Goal: Task Accomplishment & Management: Manage account settings

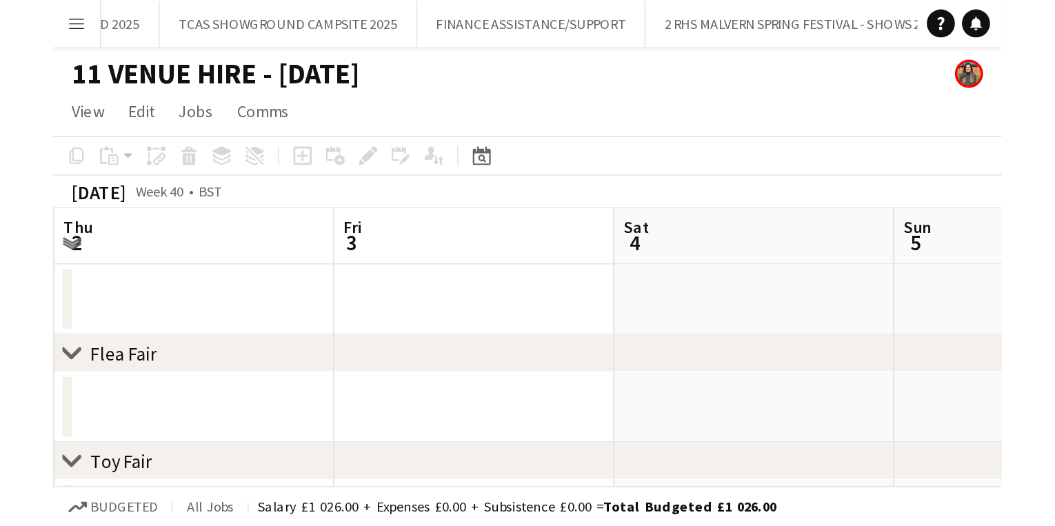
scroll to position [0, 878]
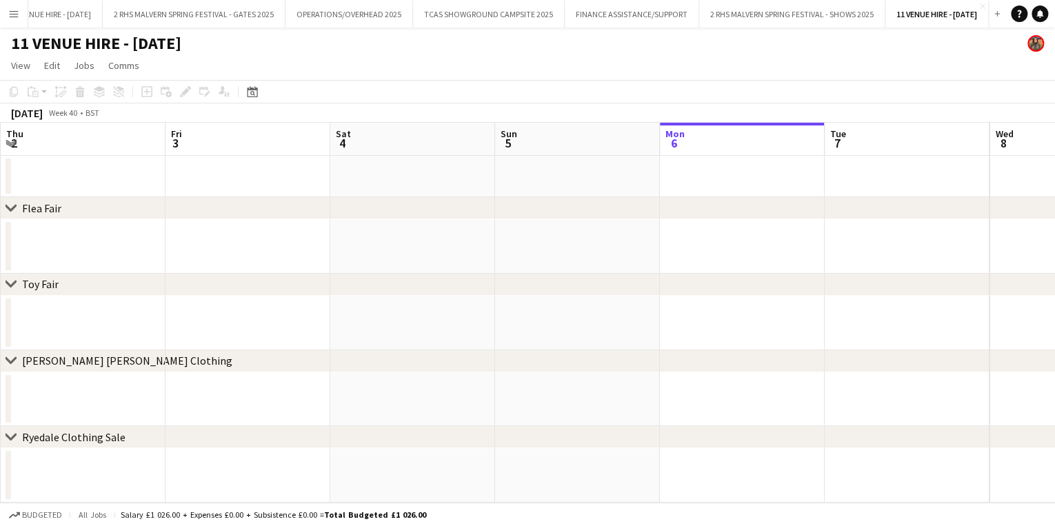
click at [11, 18] on app-icon "Menu" at bounding box center [13, 13] width 11 height 11
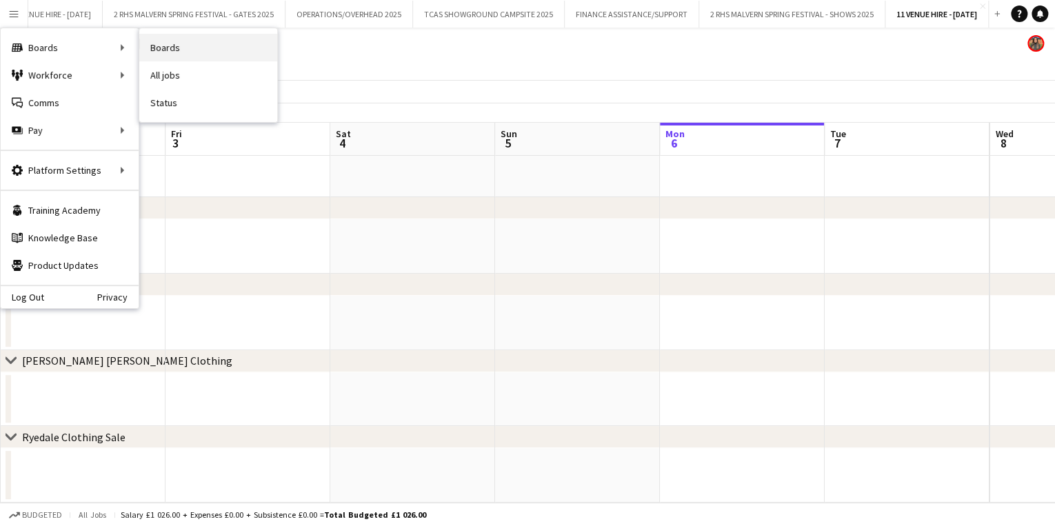
click at [183, 47] on link "Boards" at bounding box center [208, 48] width 138 height 28
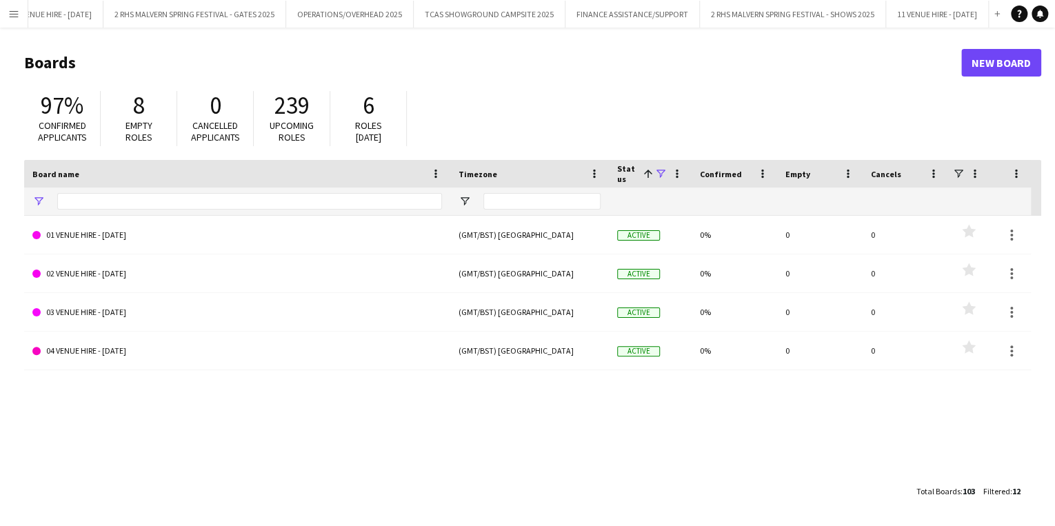
scroll to position [0, 874]
type input "*****"
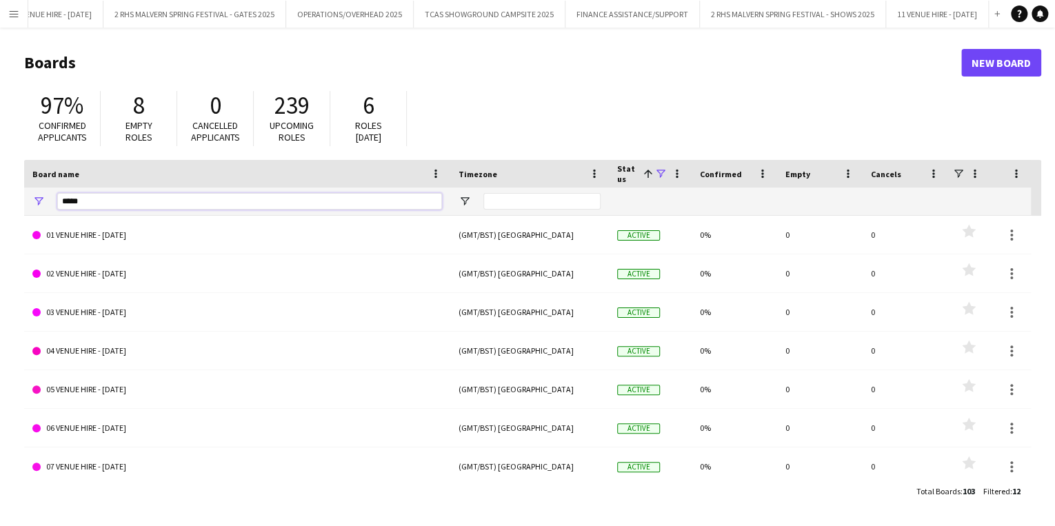
click at [146, 206] on input "*****" at bounding box center [249, 201] width 385 height 17
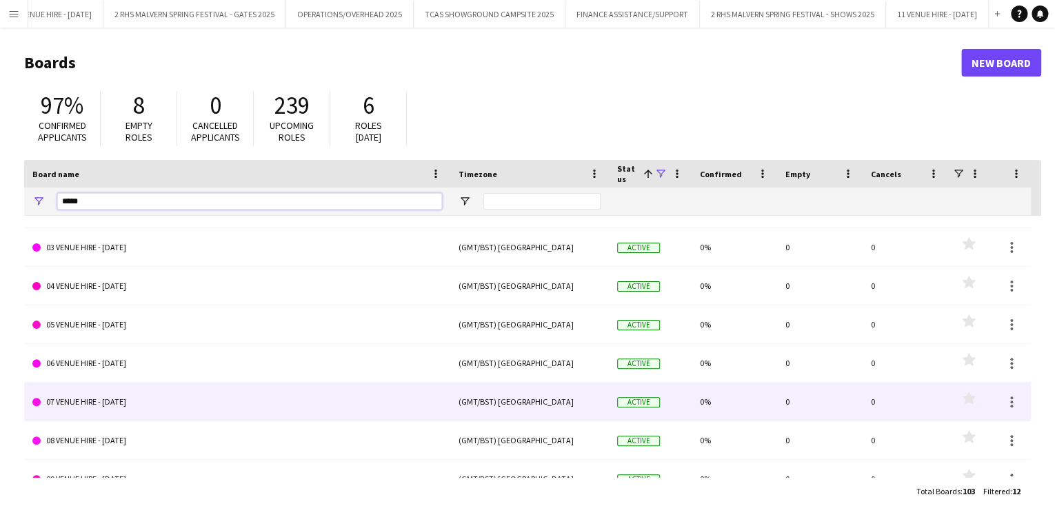
scroll to position [201, 0]
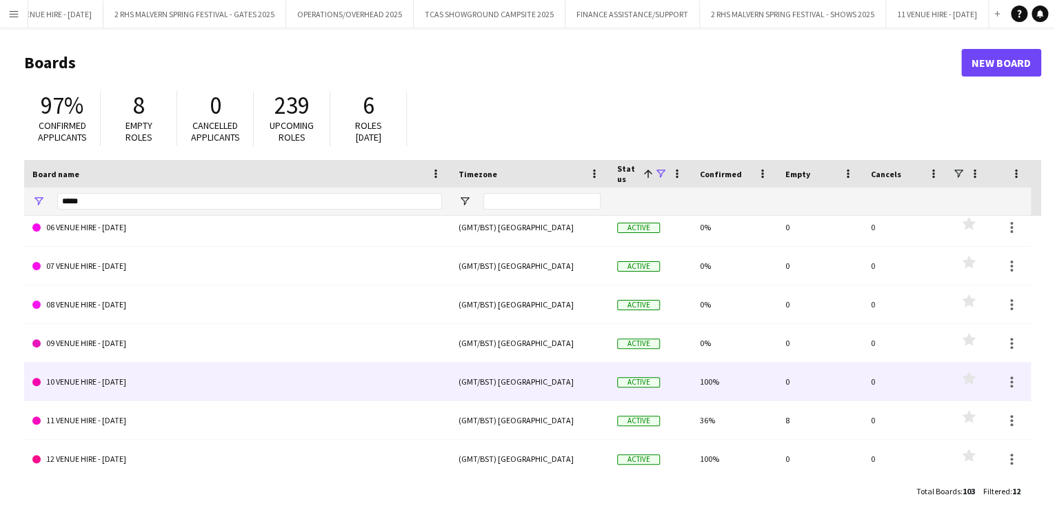
click at [149, 327] on link "10 VENUE HIRE - [DATE]" at bounding box center [236, 382] width 409 height 39
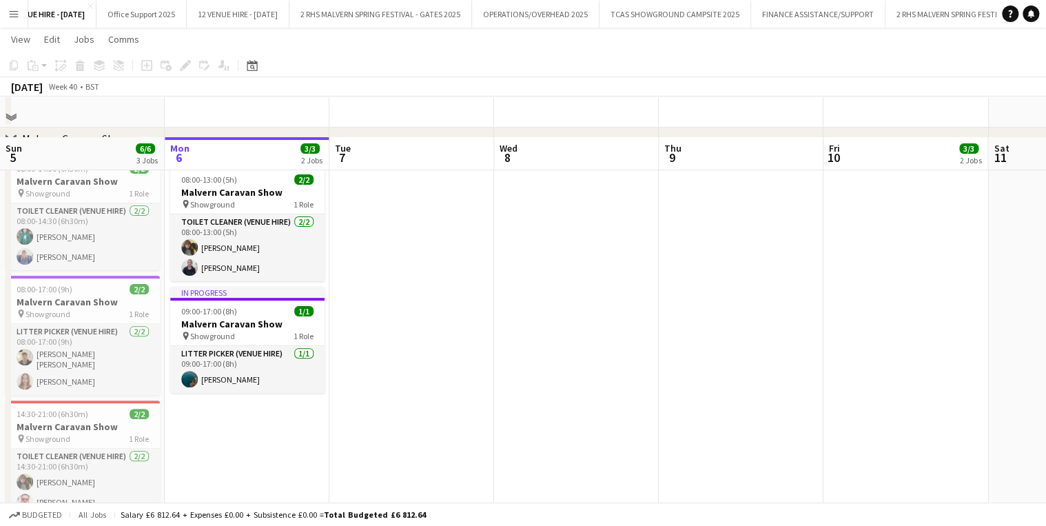
scroll to position [55, 0]
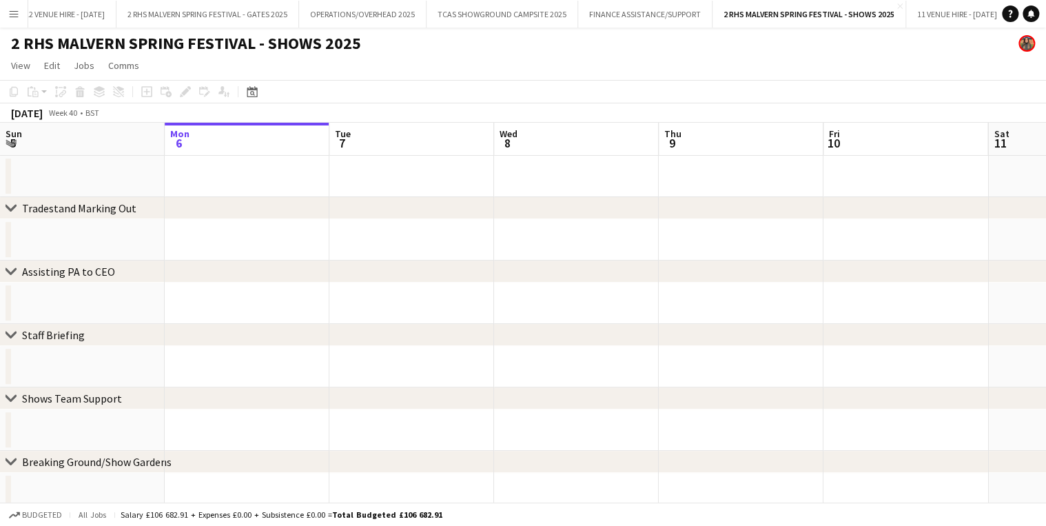
click at [14, 21] on button "Menu" at bounding box center [14, 14] width 28 height 28
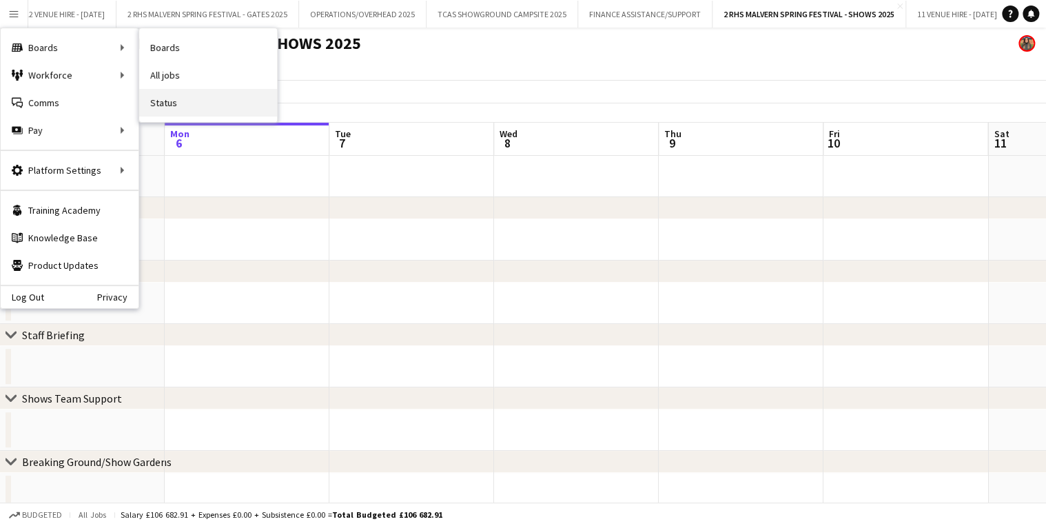
click at [176, 94] on link "Status" at bounding box center [208, 103] width 138 height 28
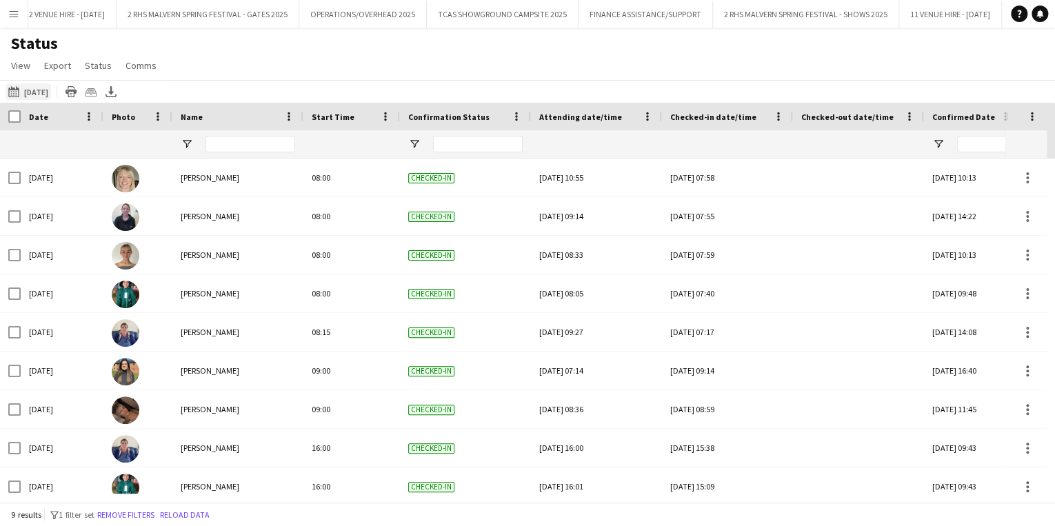
click at [17, 93] on app-icon "[DATE] to [DATE]" at bounding box center [16, 91] width 16 height 11
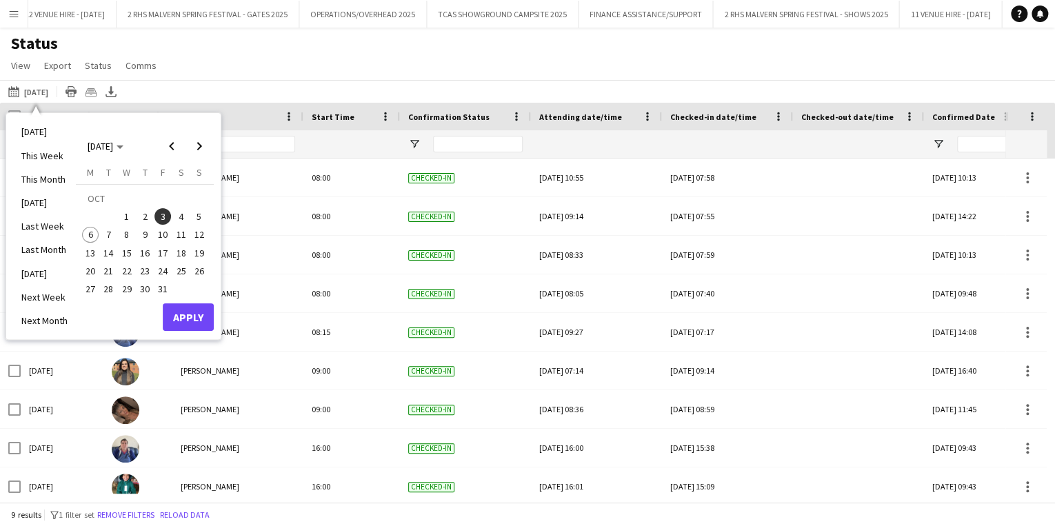
click at [88, 234] on span "6" at bounding box center [90, 235] width 17 height 17
click at [196, 317] on button "Apply" at bounding box center [188, 317] width 51 height 28
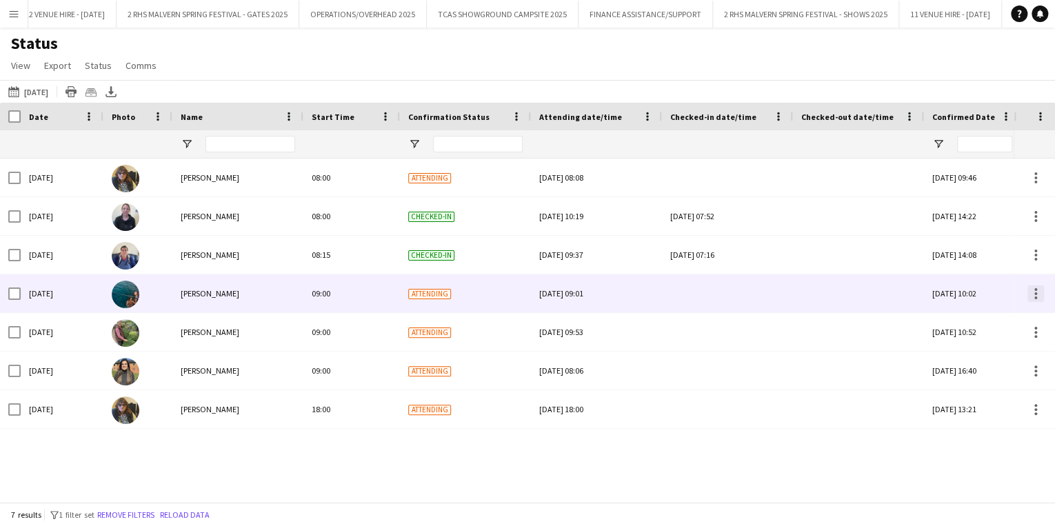
click at [1032, 292] on div at bounding box center [1035, 293] width 17 height 17
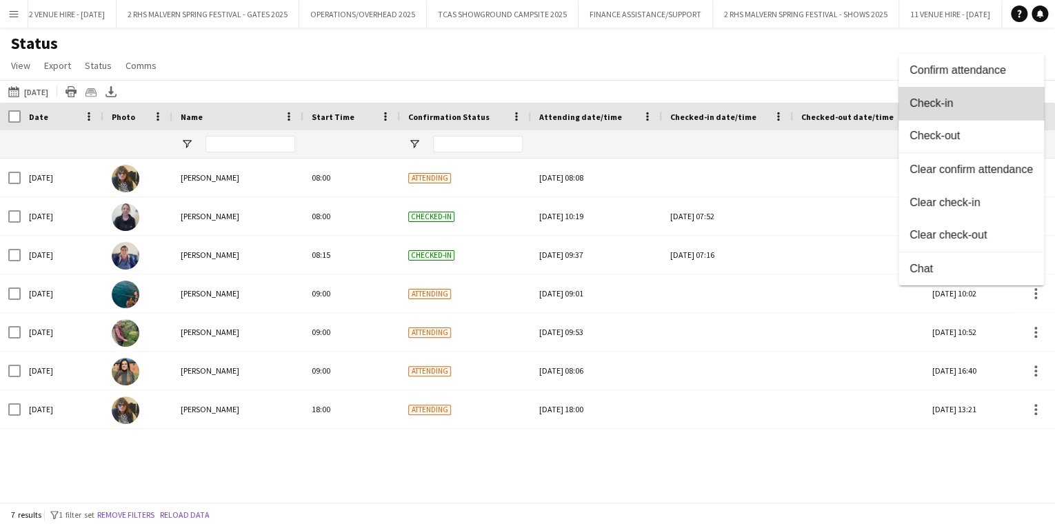
click at [976, 109] on span "Check-in" at bounding box center [970, 103] width 123 height 12
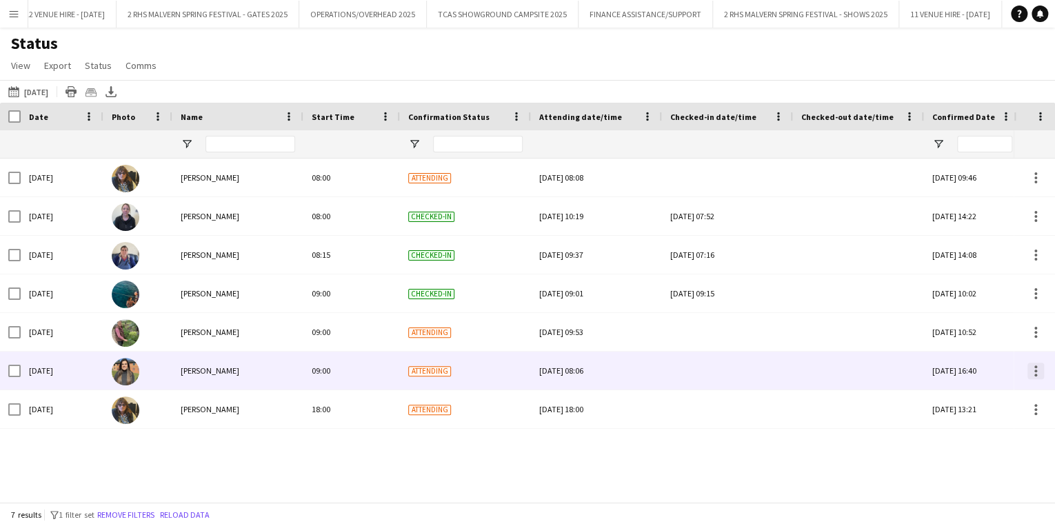
click at [1034, 367] on div at bounding box center [1035, 366] width 3 height 3
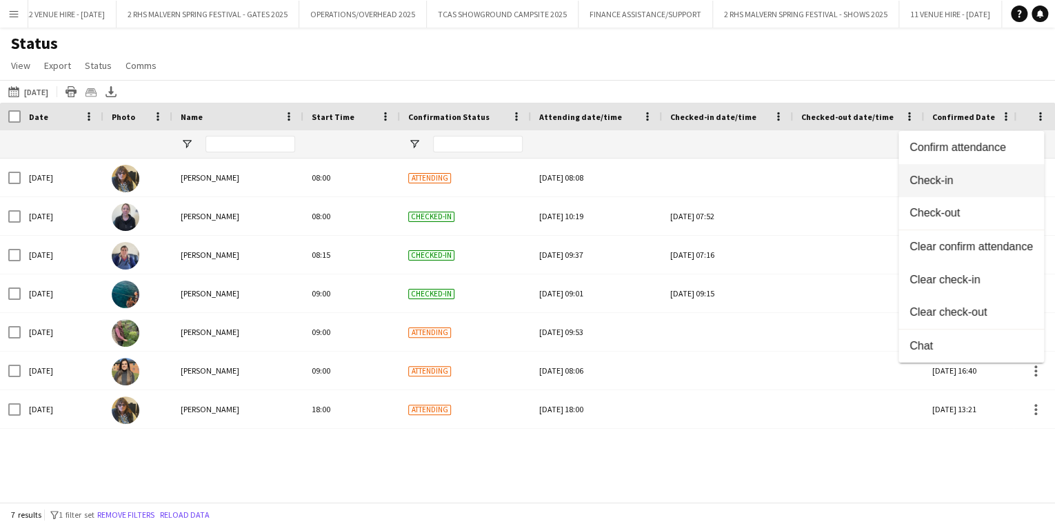
click at [980, 178] on span "Check-in" at bounding box center [970, 180] width 123 height 12
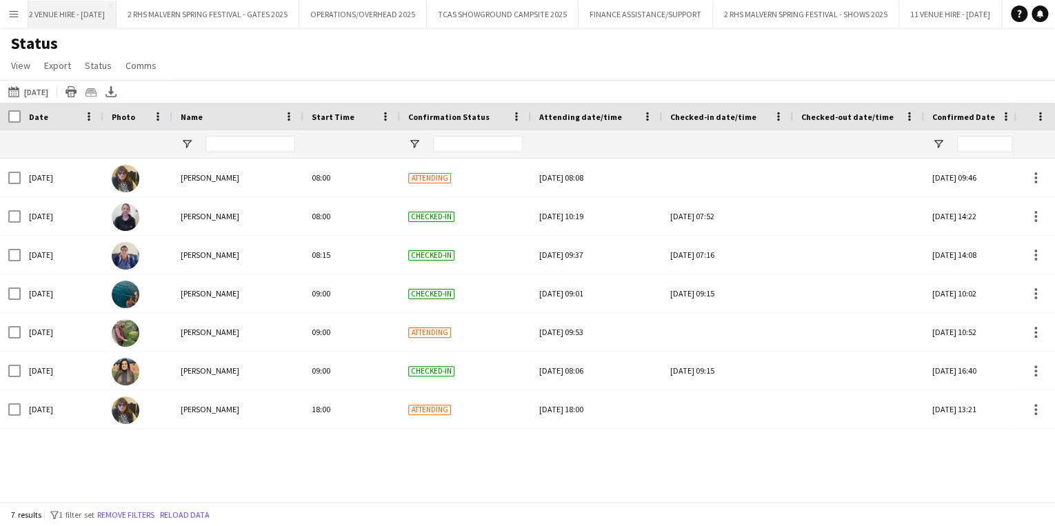
click at [116, 13] on button "12 VENUE HIRE - [DATE] Close" at bounding box center [65, 14] width 103 height 27
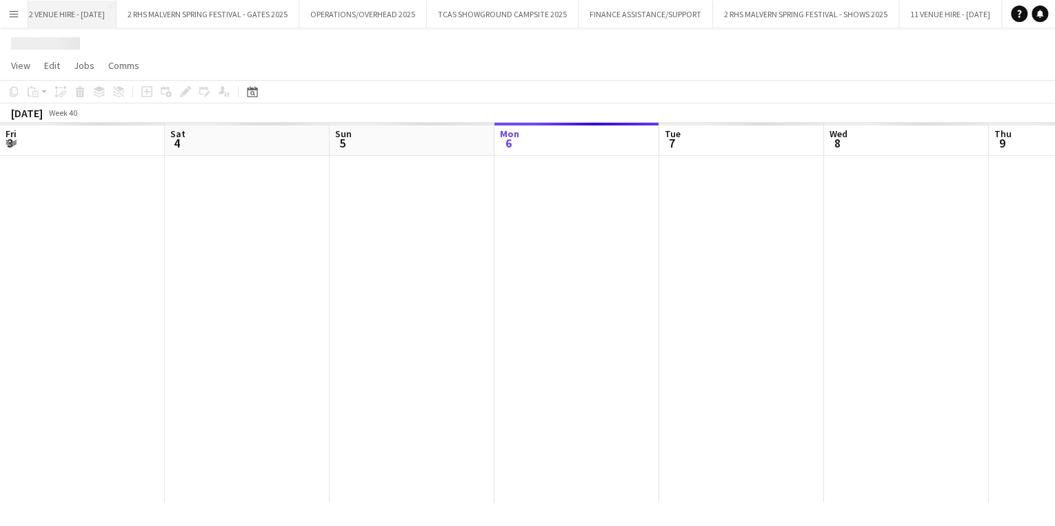
scroll to position [0, 329]
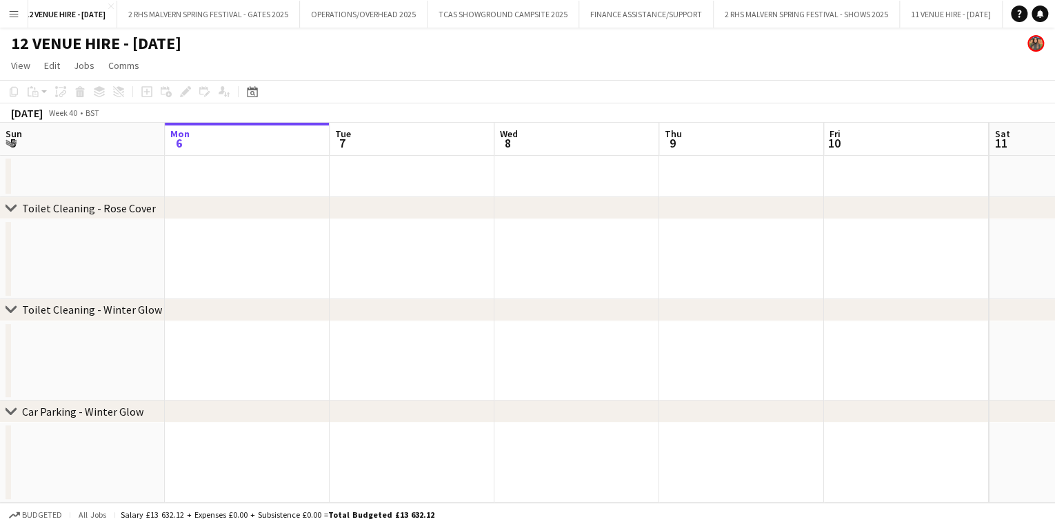
click at [7, 15] on button "Menu" at bounding box center [14, 14] width 28 height 28
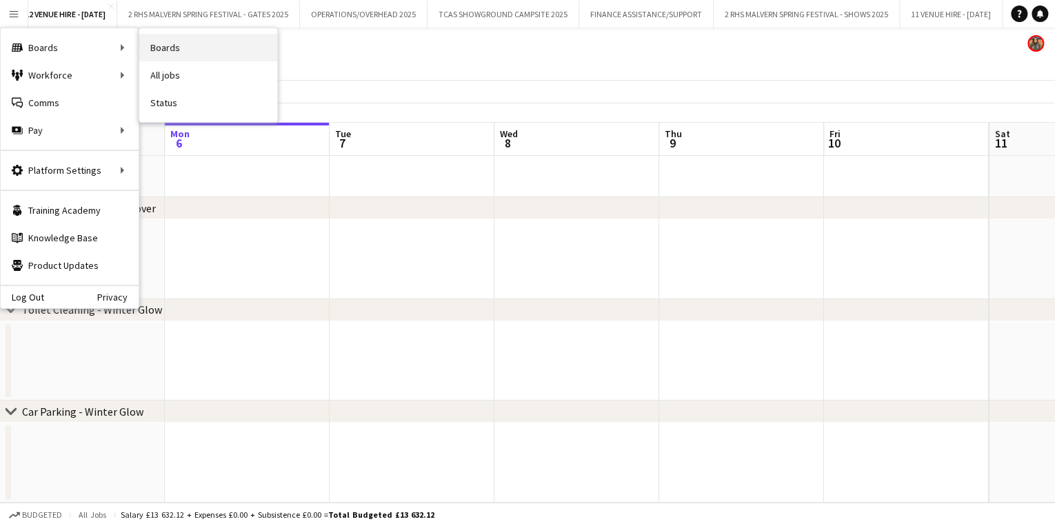
click at [201, 47] on link "Boards" at bounding box center [208, 48] width 138 height 28
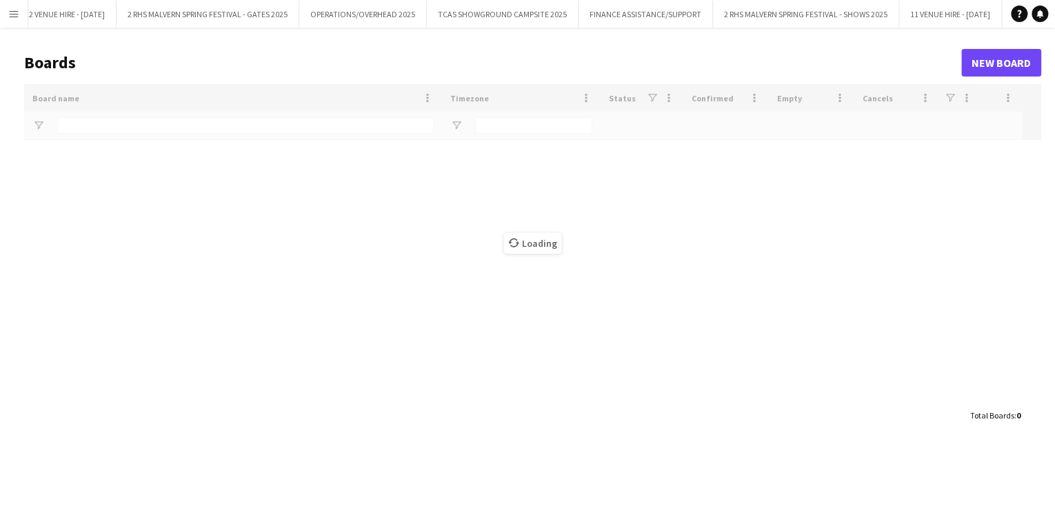
type input "*****"
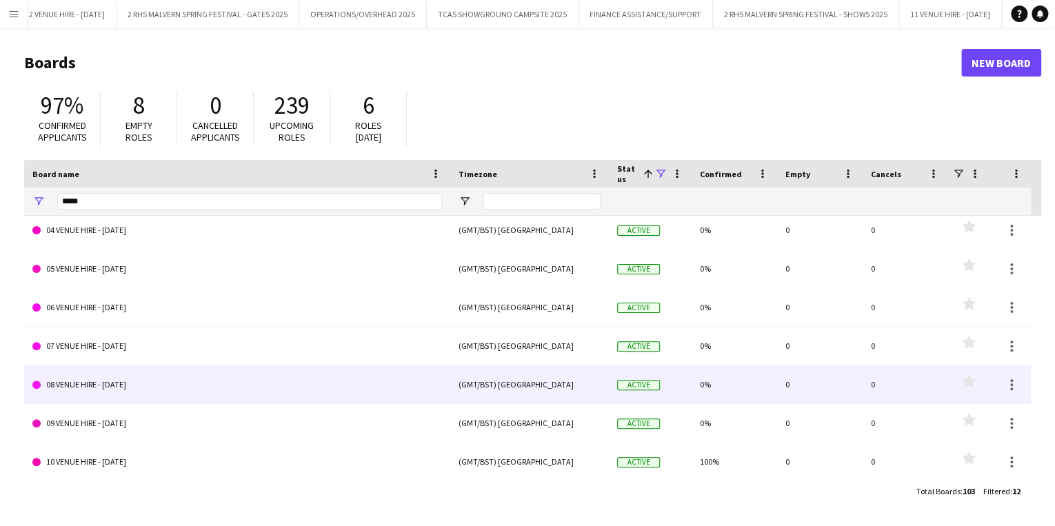
scroll to position [165, 0]
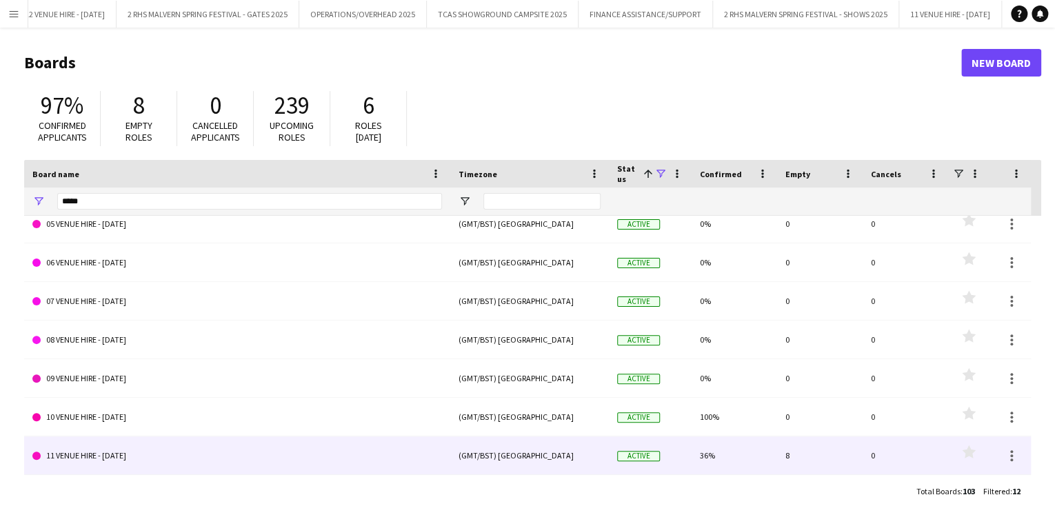
click at [176, 452] on link "11 VENUE HIRE - [DATE]" at bounding box center [236, 455] width 409 height 39
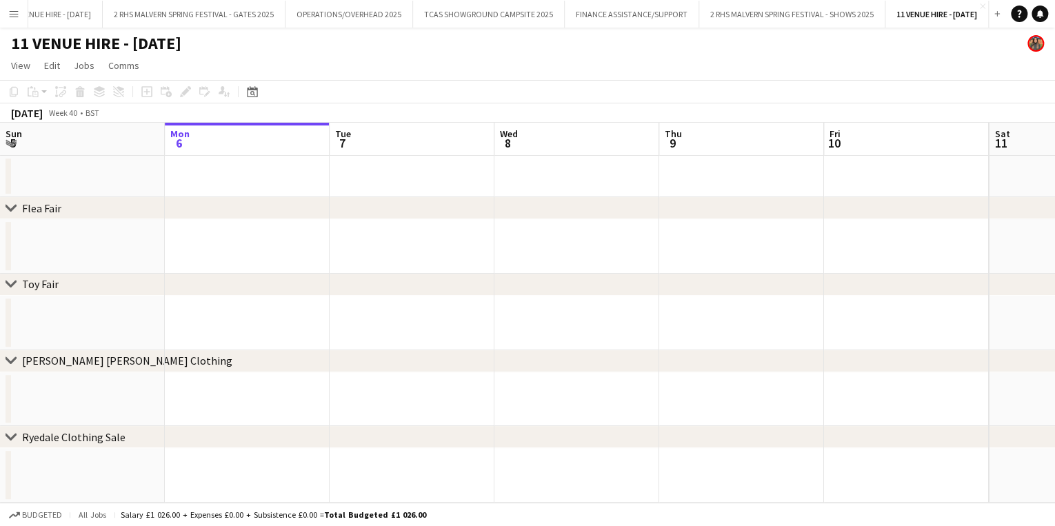
scroll to position [0, 861]
click at [253, 94] on icon "Date picker" at bounding box center [252, 91] width 11 height 11
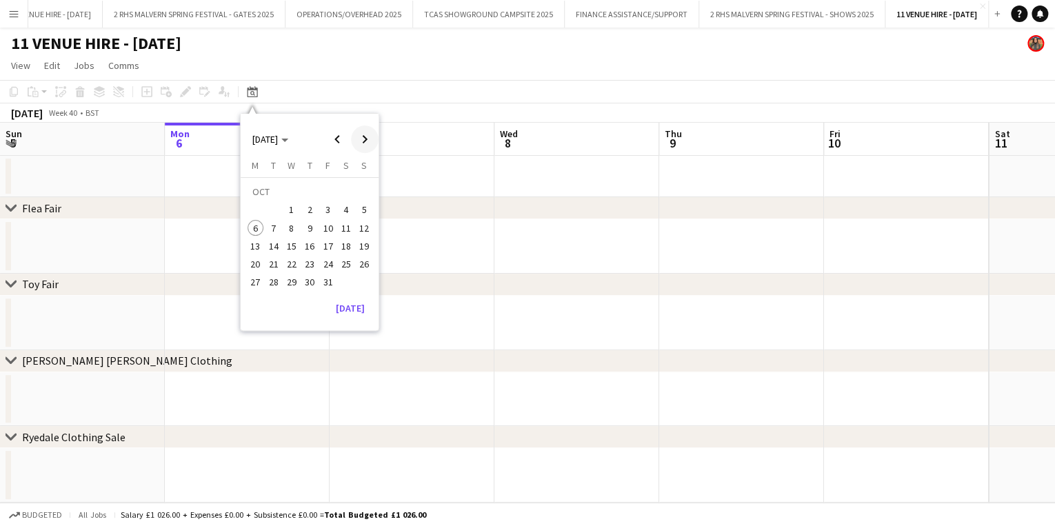
click at [357, 136] on span "Next month" at bounding box center [365, 139] width 28 height 28
click at [345, 187] on span "1" at bounding box center [346, 193] width 17 height 19
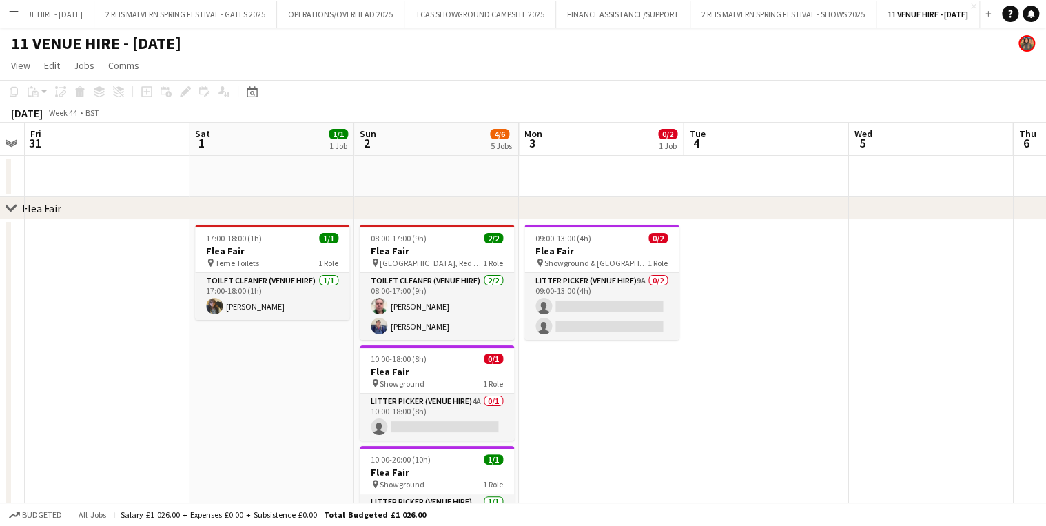
scroll to position [0, 642]
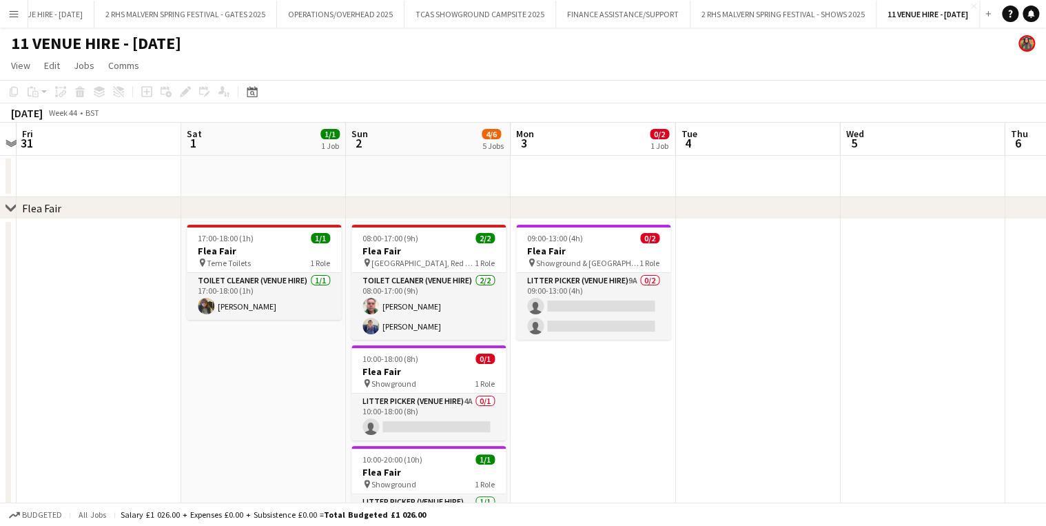
drag, startPoint x: 425, startPoint y: 145, endPoint x: 256, endPoint y: 146, distance: 168.9
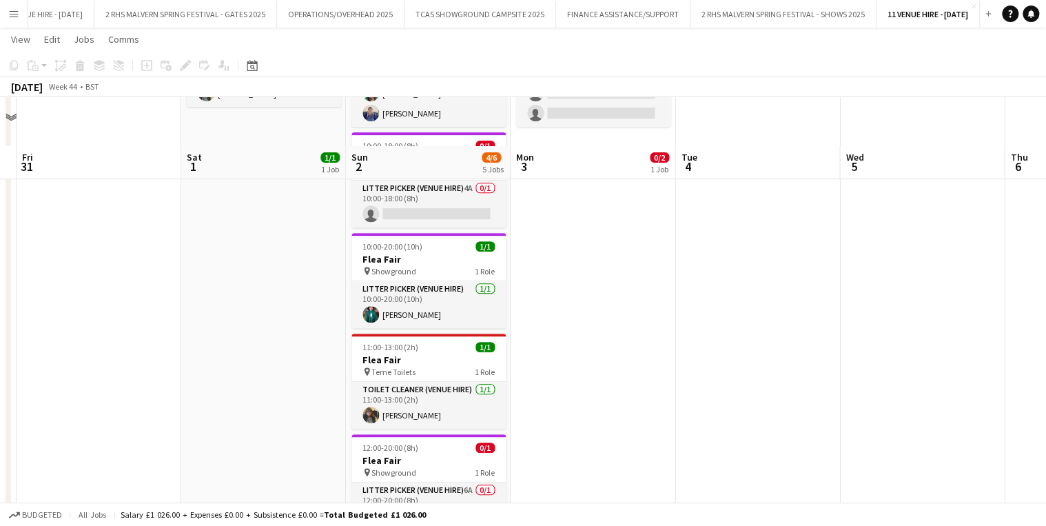
scroll to position [276, 0]
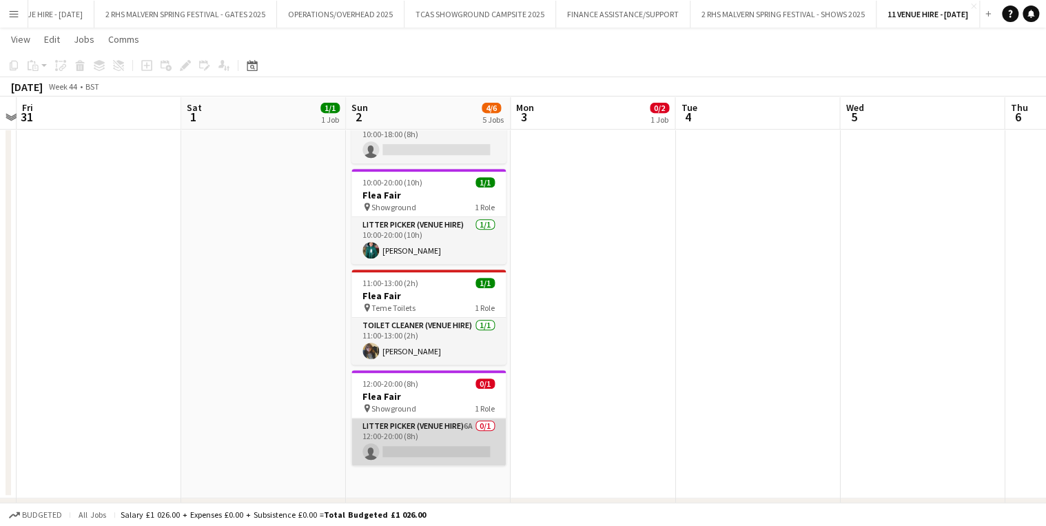
click at [457, 432] on app-card-role "Litter Picker (Venue Hire) 6A 0/1 12:00-20:00 (8h) single-neutral-actions" at bounding box center [429, 441] width 154 height 47
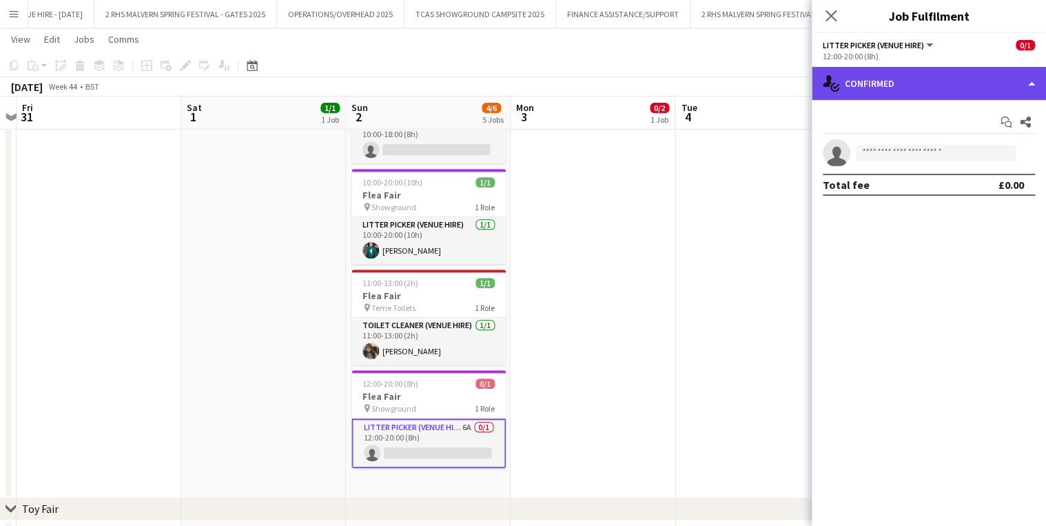
click at [874, 94] on div "single-neutral-actions-check-2 Confirmed" at bounding box center [929, 83] width 234 height 33
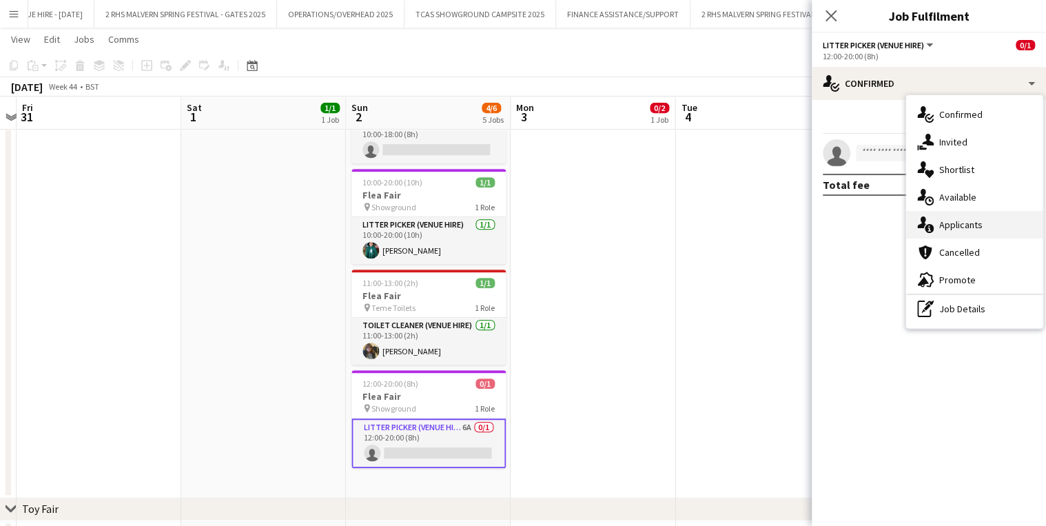
click at [951, 223] on span "Applicants" at bounding box center [961, 225] width 43 height 12
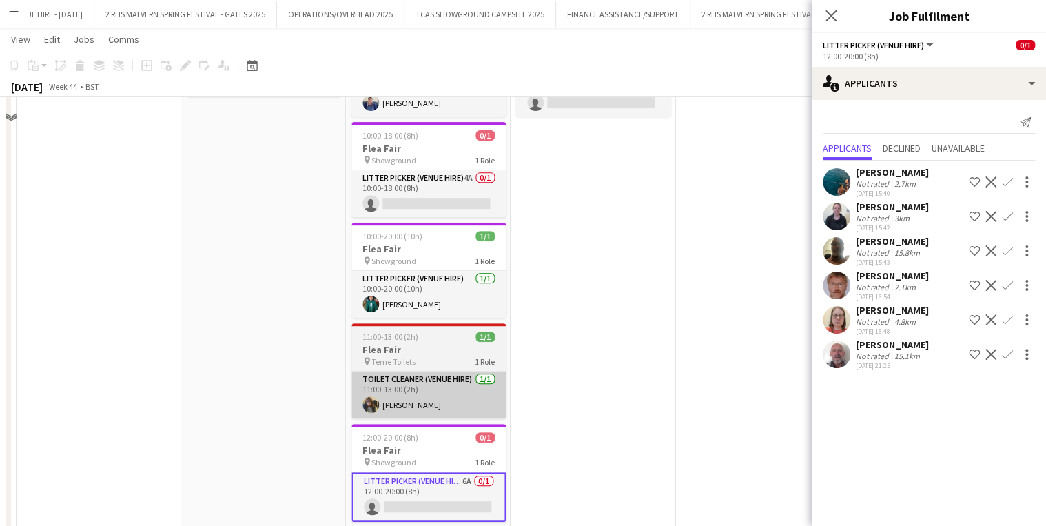
scroll to position [165, 0]
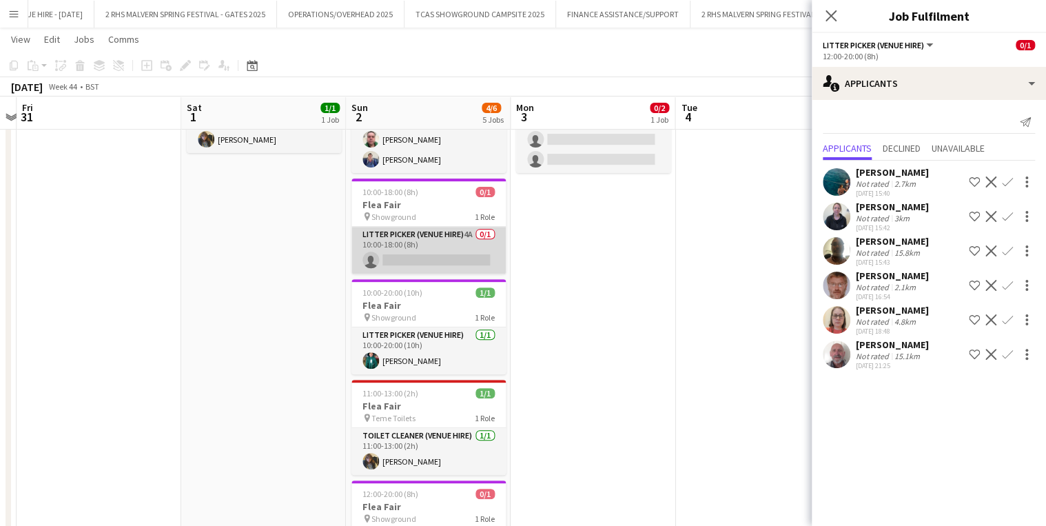
click at [467, 239] on app-card-role "Litter Picker (Venue Hire) 4A 0/1 10:00-18:00 (8h) single-neutral-actions" at bounding box center [429, 250] width 154 height 47
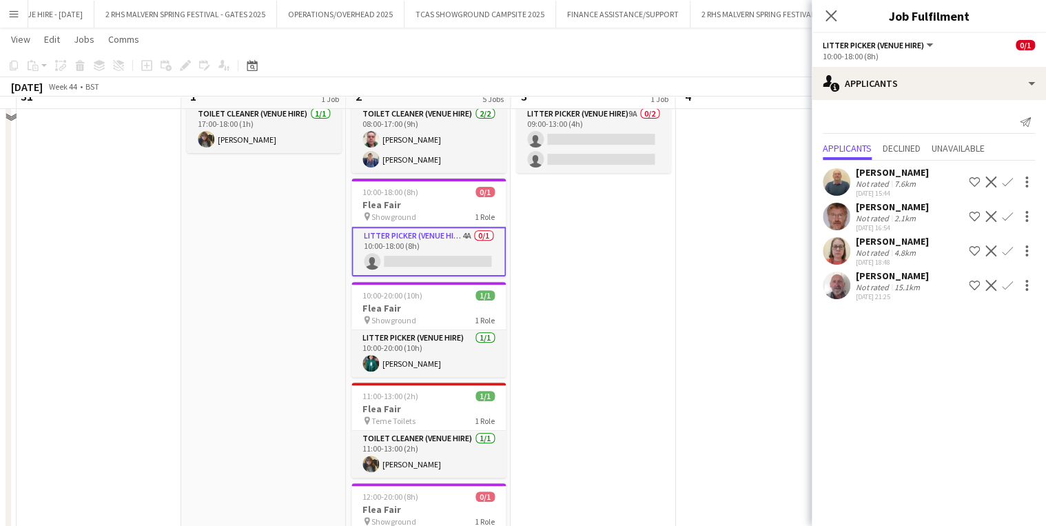
scroll to position [0, 0]
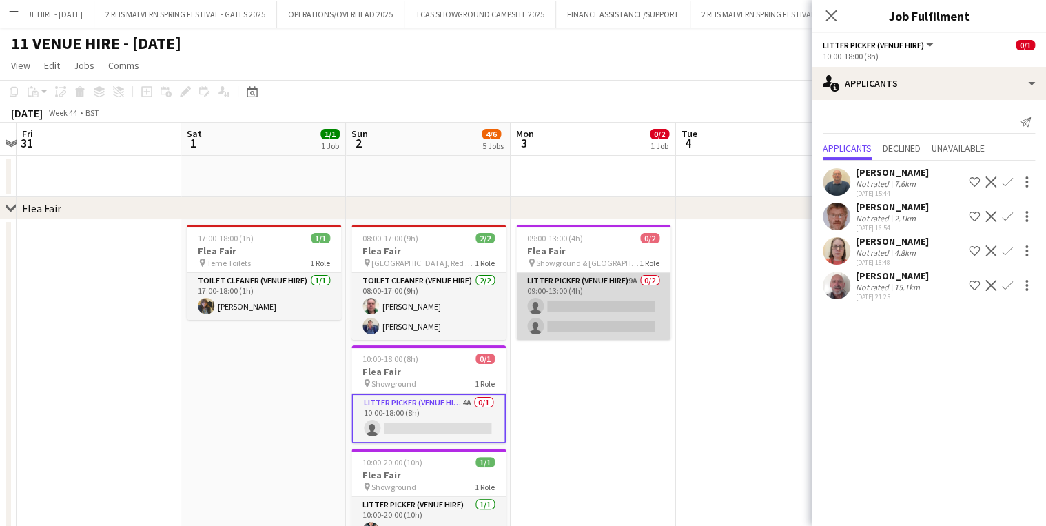
click at [615, 289] on app-card-role "Litter Picker (Venue Hire) 9A 0/2 09:00-13:00 (4h) single-neutral-actions singl…" at bounding box center [593, 306] width 154 height 67
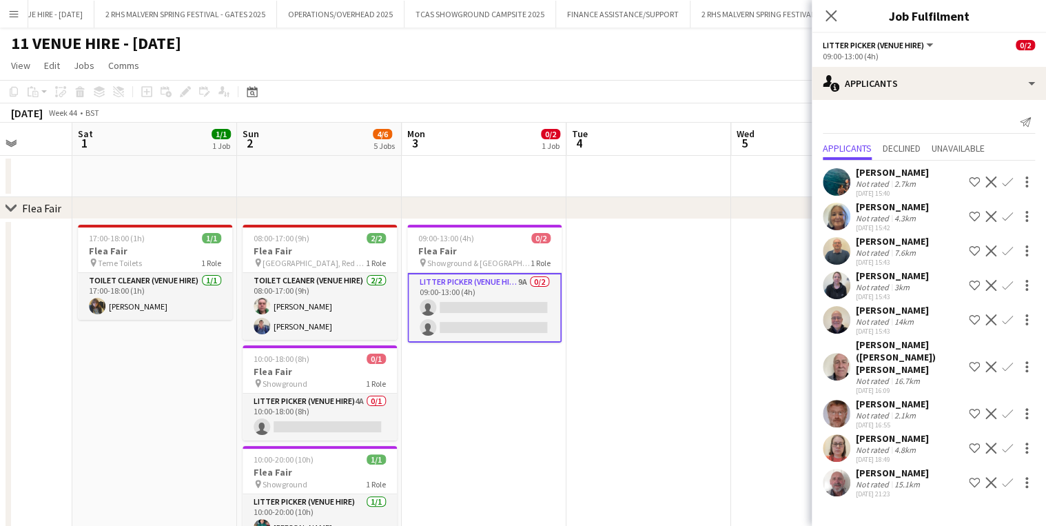
drag, startPoint x: 653, startPoint y: 141, endPoint x: 314, endPoint y: 138, distance: 338.5
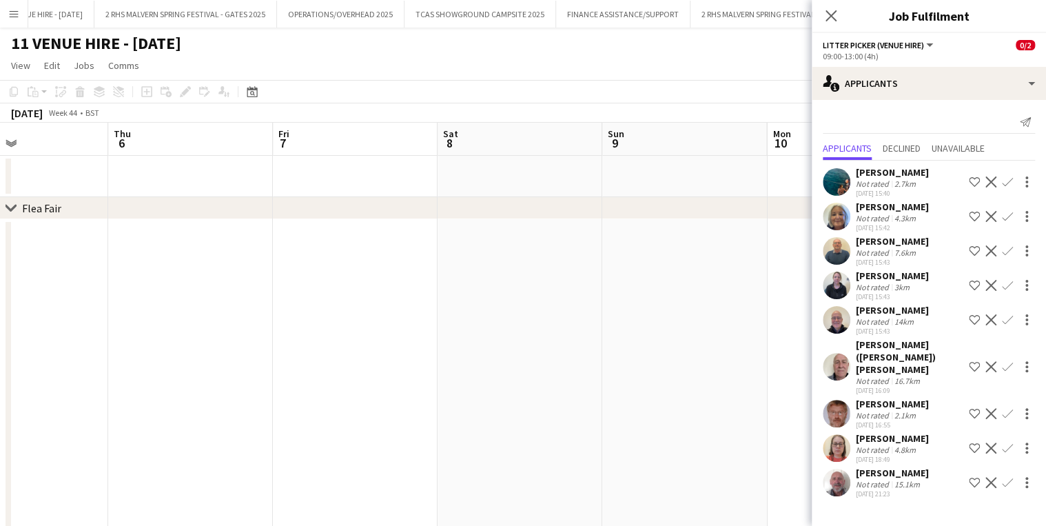
drag, startPoint x: 651, startPoint y: 137, endPoint x: 676, endPoint y: 134, distance: 24.3
drag, startPoint x: 729, startPoint y: 139, endPoint x: 598, endPoint y: 141, distance: 131.0
drag, startPoint x: 674, startPoint y: 128, endPoint x: 691, endPoint y: 154, distance: 31.0
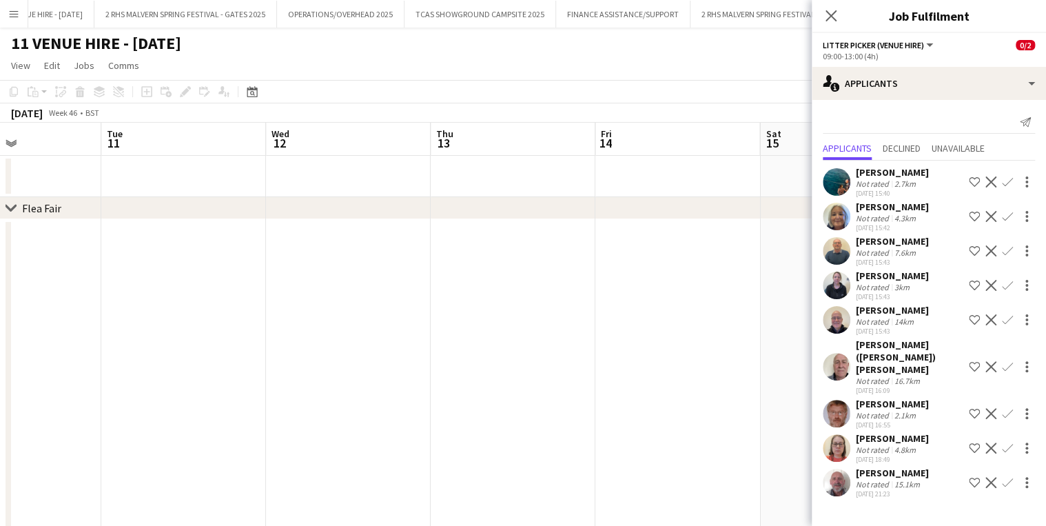
drag, startPoint x: 767, startPoint y: 154, endPoint x: 483, endPoint y: 139, distance: 284.4
drag, startPoint x: 697, startPoint y: 127, endPoint x: 539, endPoint y: 154, distance: 160.1
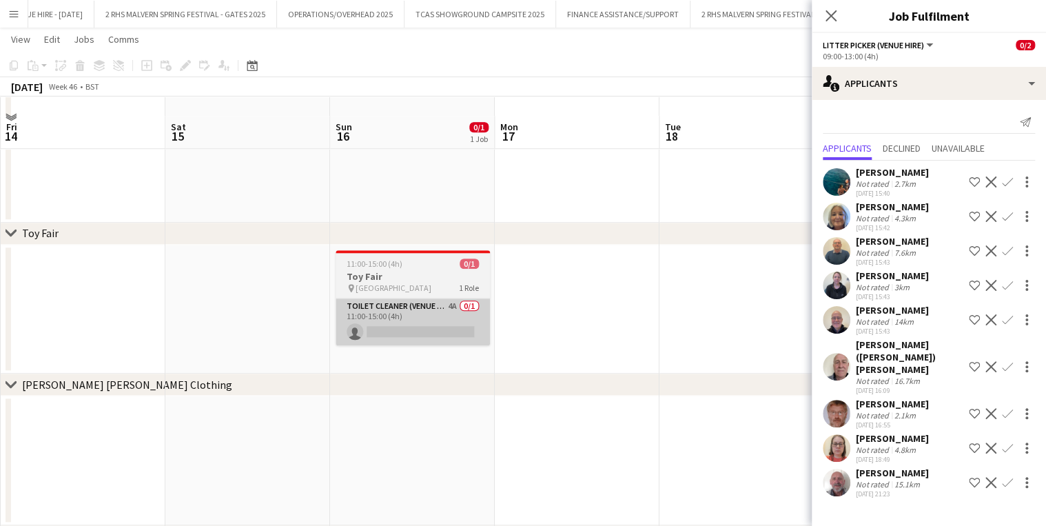
scroll to position [607, 0]
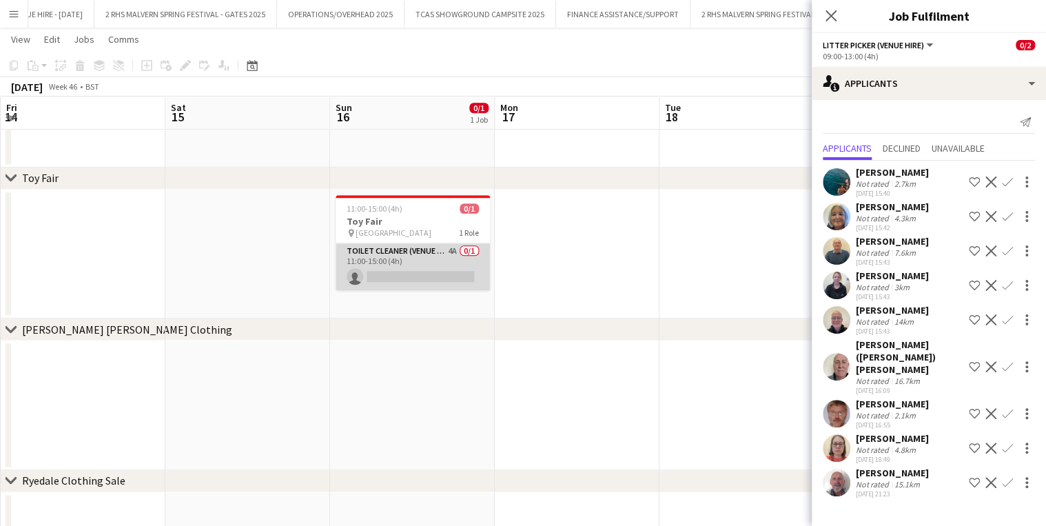
click at [430, 254] on app-card-role "Toilet Cleaner (Venue Hire) 4A 0/1 11:00-15:00 (4h) single-neutral-actions" at bounding box center [413, 266] width 154 height 47
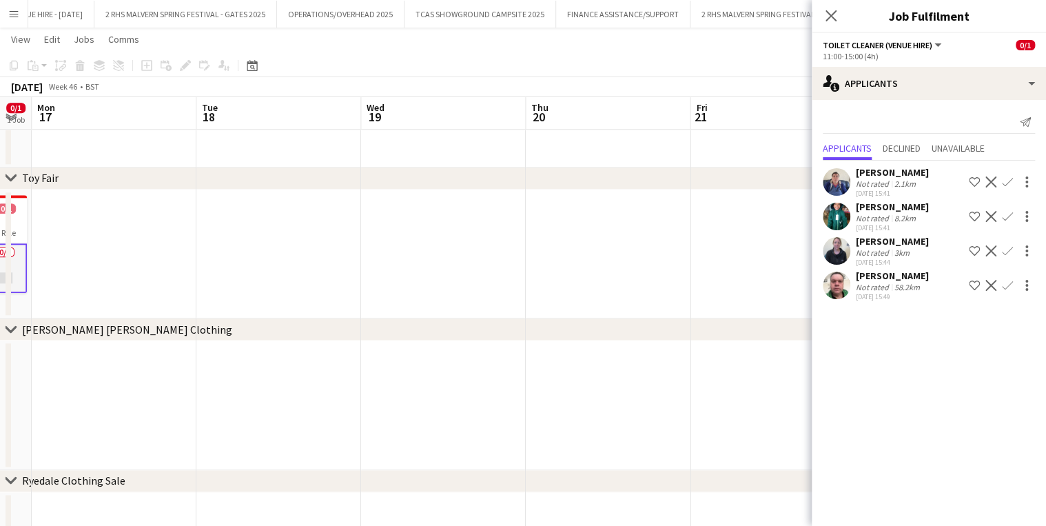
drag, startPoint x: 589, startPoint y: 119, endPoint x: 130, endPoint y: 119, distance: 459.1
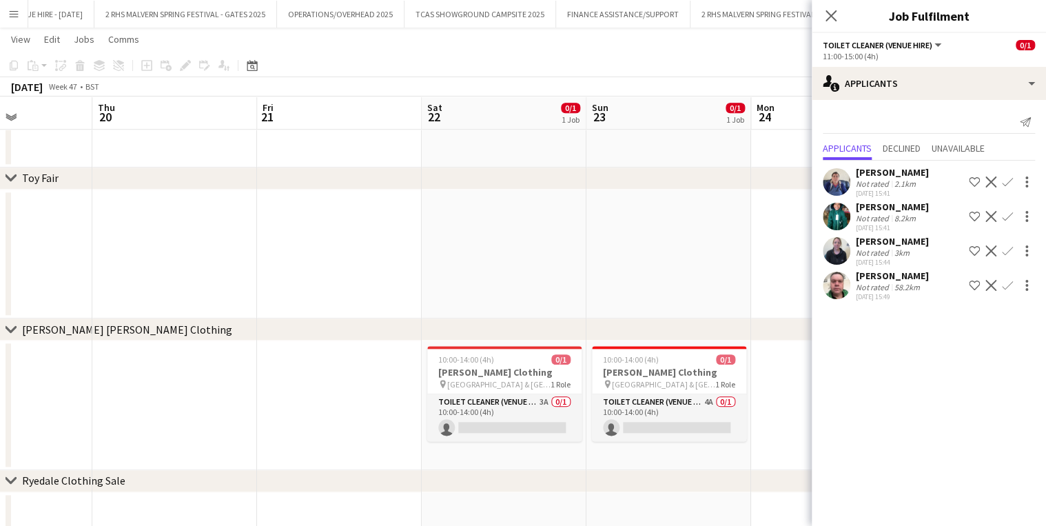
drag, startPoint x: 540, startPoint y: 128, endPoint x: 193, endPoint y: 131, distance: 347.4
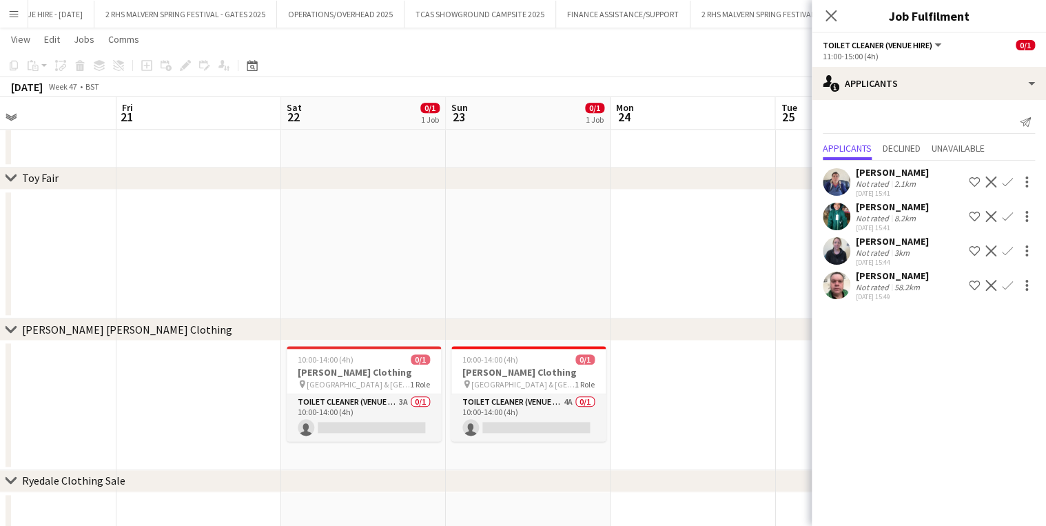
scroll to position [0, 607]
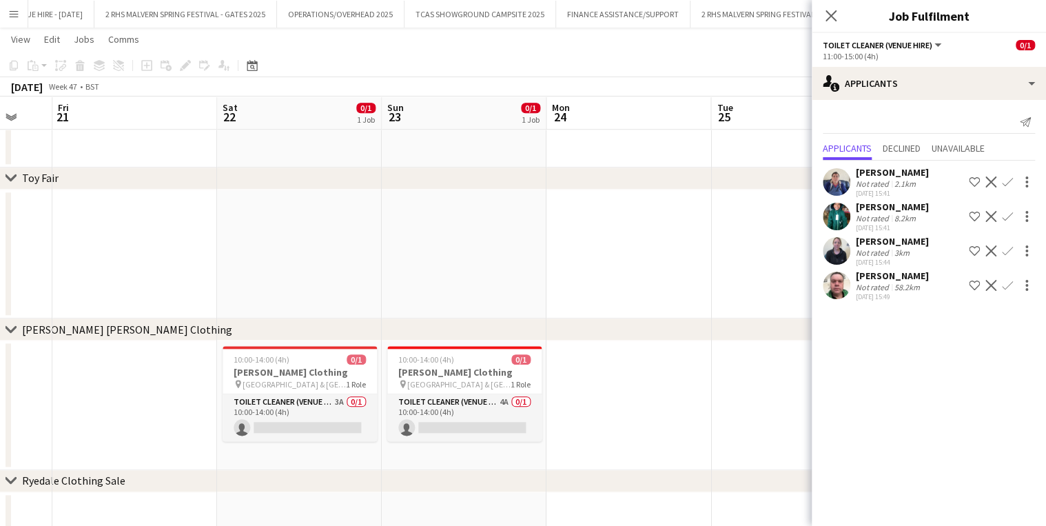
drag, startPoint x: 667, startPoint y: 105, endPoint x: 463, endPoint y: 115, distance: 205.0
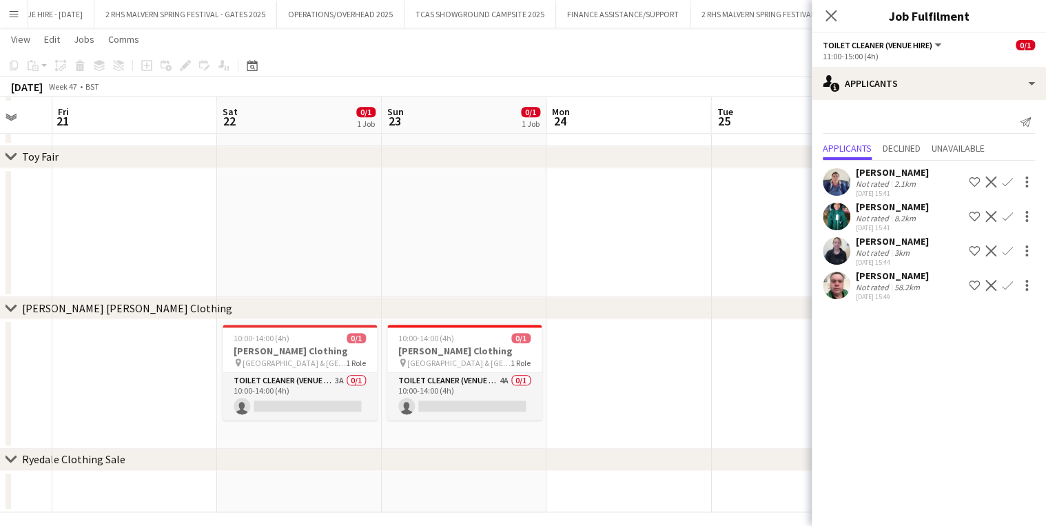
scroll to position [637, 0]
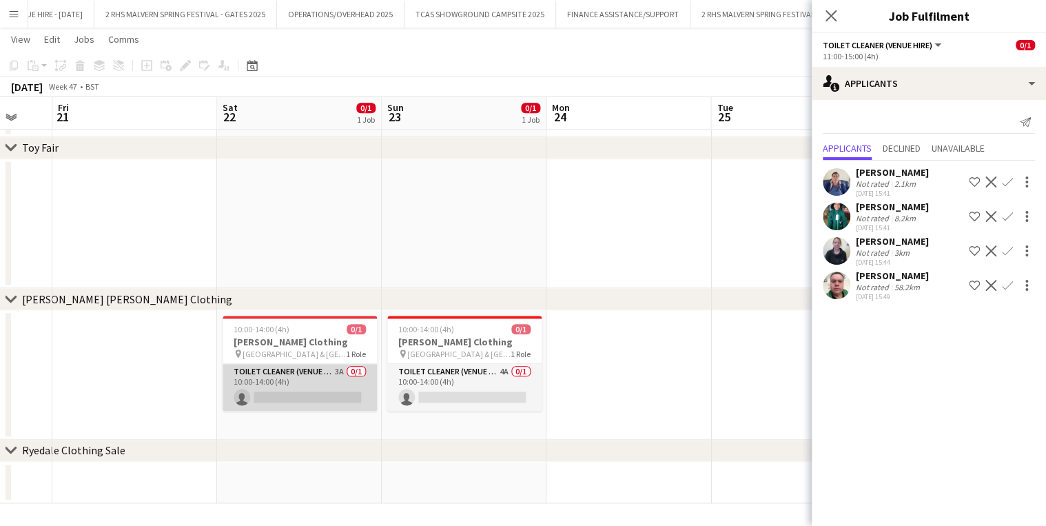
click at [298, 374] on app-card-role "Toilet Cleaner (Venue Hire) 3A 0/1 10:00-14:00 (4h) single-neutral-actions" at bounding box center [300, 387] width 154 height 47
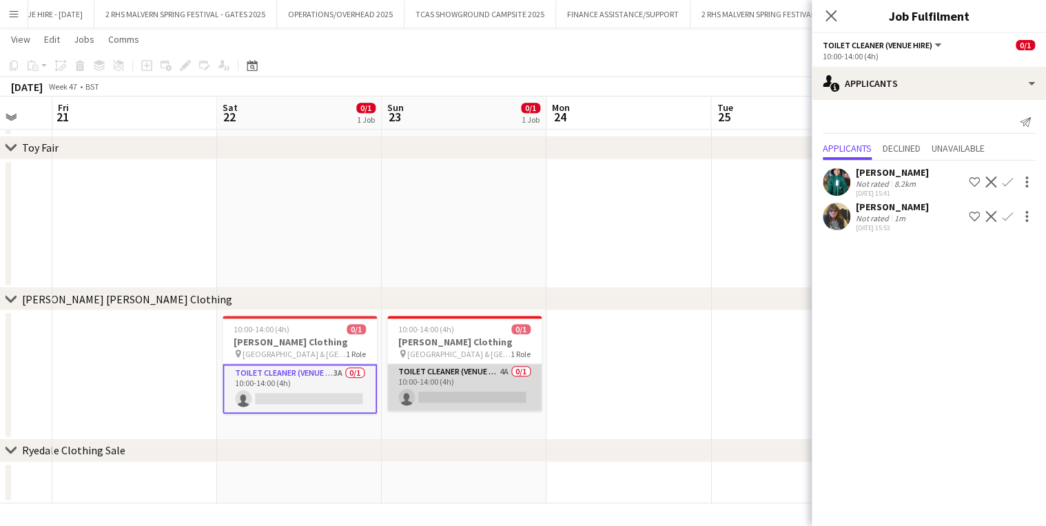
click at [444, 376] on app-card-role "Toilet Cleaner (Venue Hire) 4A 0/1 10:00-14:00 (4h) single-neutral-actions" at bounding box center [464, 387] width 154 height 47
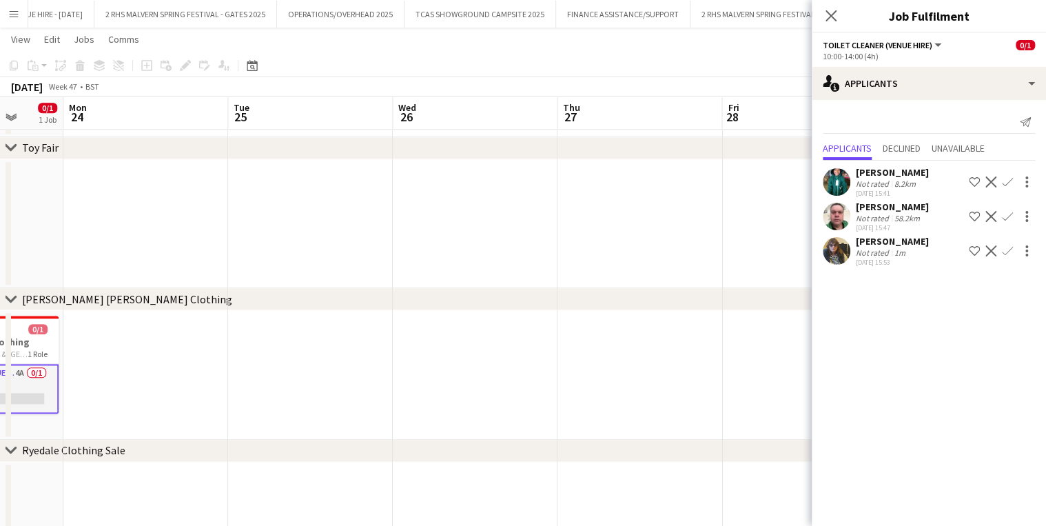
drag, startPoint x: 635, startPoint y: 112, endPoint x: 150, endPoint y: 132, distance: 485.0
click at [150, 132] on app-calendar-viewport "Thu 20 Fri 21 Sat 22 0/1 1 Job Sun 23 0/1 1 Job Mon 24 Tue 25 Wed 26 Thu 27 Fri…" at bounding box center [523, 4] width 1046 height 1174
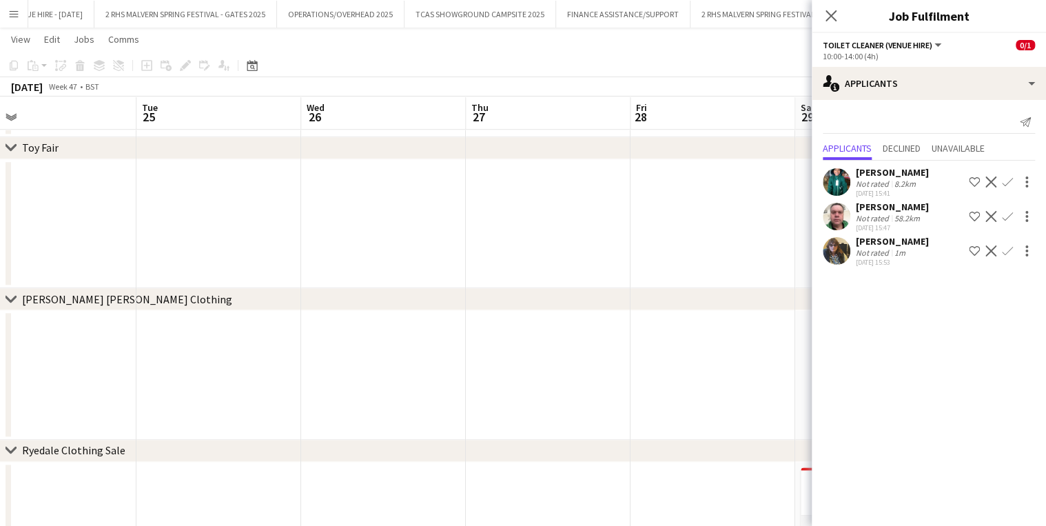
drag, startPoint x: 587, startPoint y: 114, endPoint x: 358, endPoint y: 146, distance: 231.8
click at [165, 147] on div "chevron-right Flea Fair chevron-right Toy Fair chevron-right [PERSON_NAME] [PER…" at bounding box center [523, 4] width 1046 height 1174
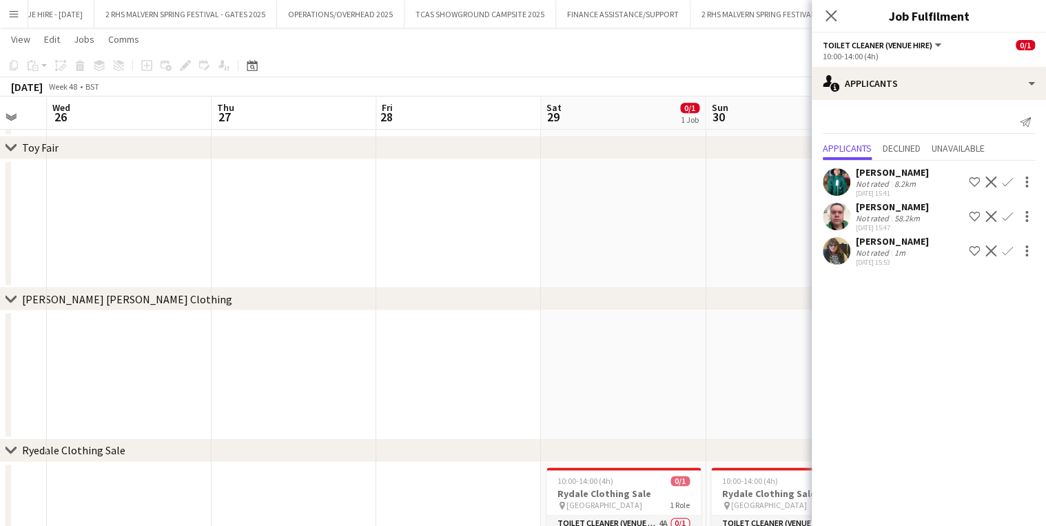
scroll to position [0, 376]
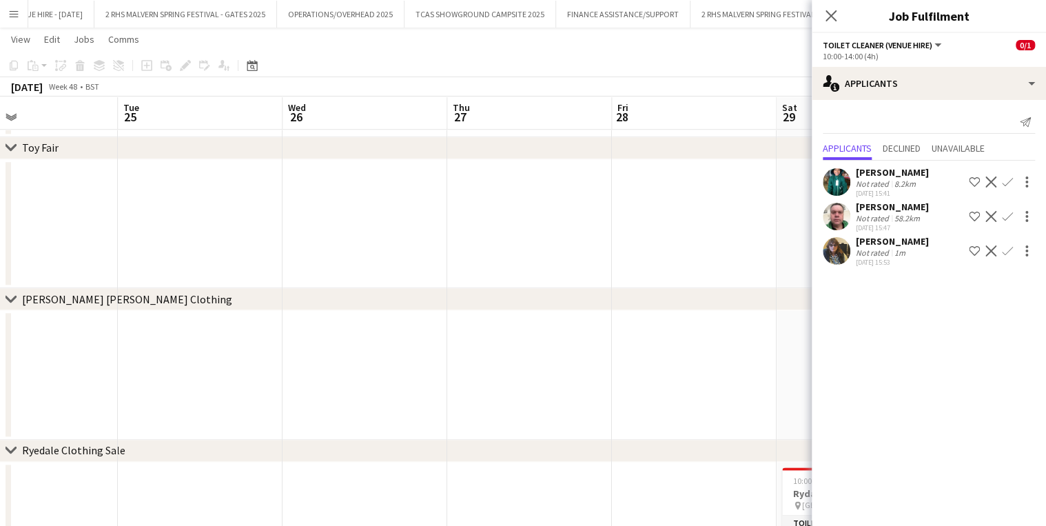
drag, startPoint x: 737, startPoint y: 115, endPoint x: 276, endPoint y: 146, distance: 462.2
click at [276, 146] on div "chevron-right Flea Fair chevron-right Toy Fair chevron-right [PERSON_NAME] [PER…" at bounding box center [523, 4] width 1046 height 1174
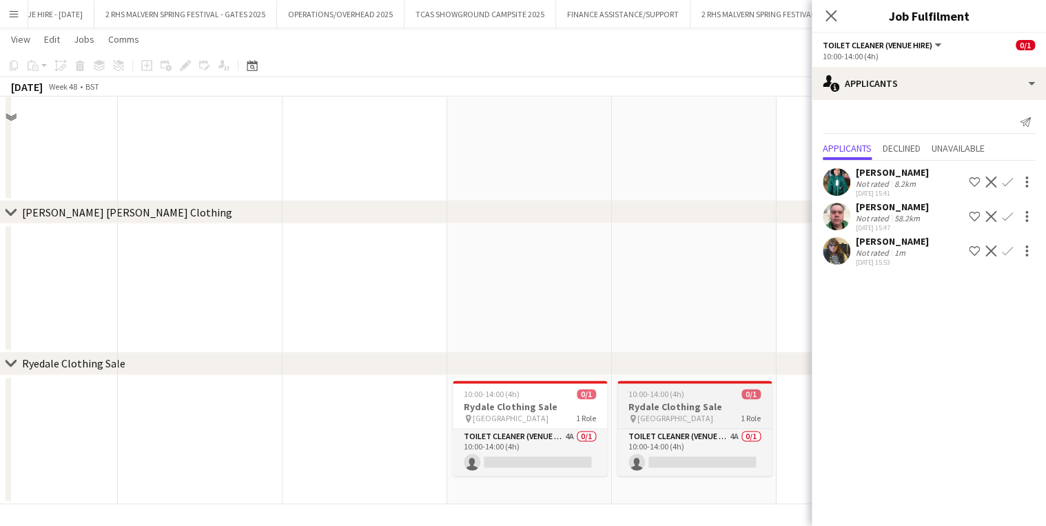
scroll to position [725, 0]
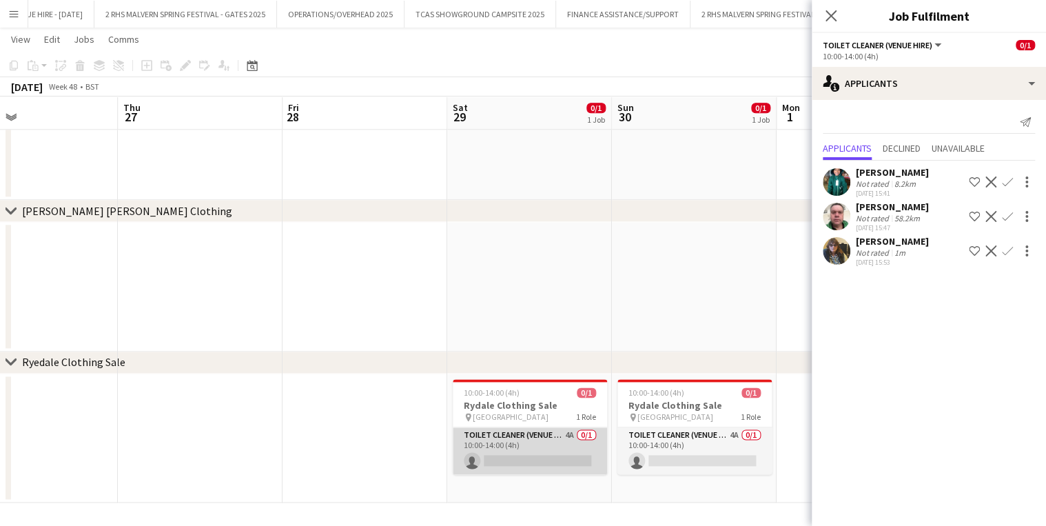
click at [529, 446] on app-card-role "Toilet Cleaner (Venue Hire) 4A 0/1 10:00-14:00 (4h) single-neutral-actions" at bounding box center [530, 450] width 154 height 47
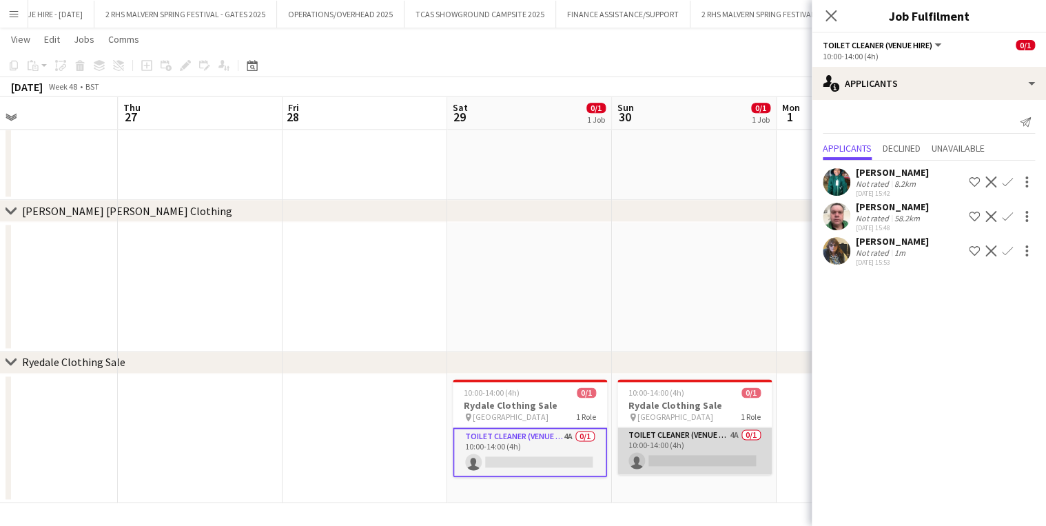
click at [707, 445] on app-card-role "Toilet Cleaner (Venue Hire) 4A 0/1 10:00-14:00 (4h) single-neutral-actions" at bounding box center [695, 450] width 154 height 47
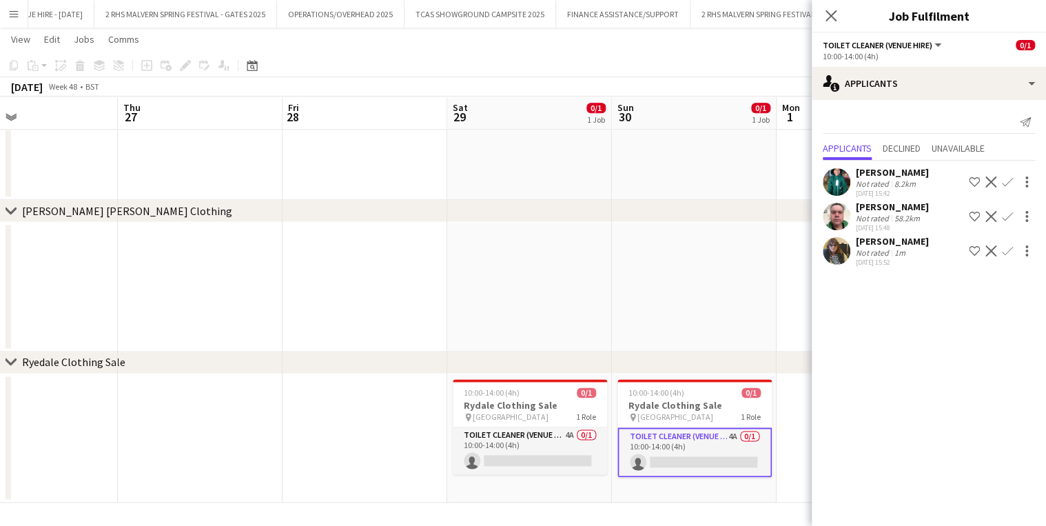
click at [496, 286] on app-date-cell at bounding box center [529, 287] width 165 height 130
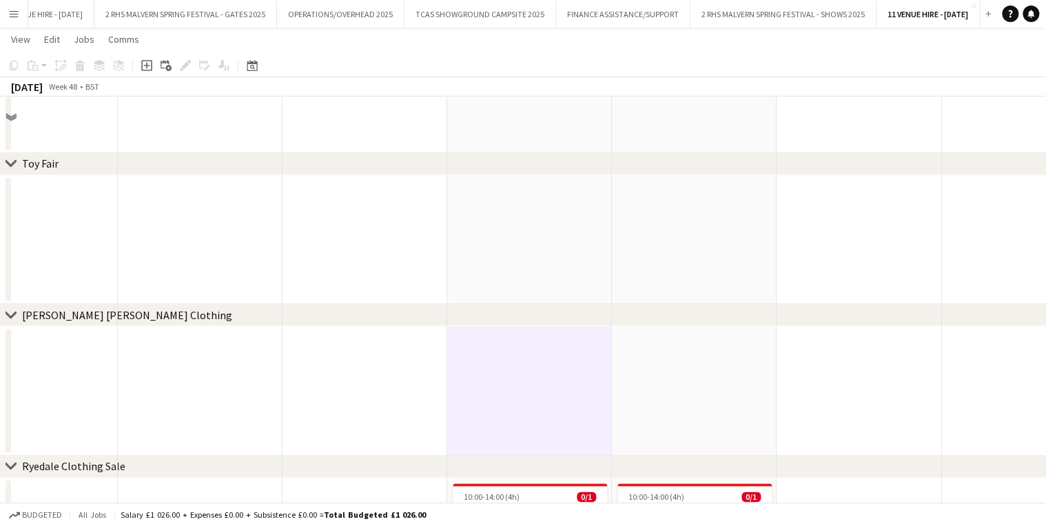
scroll to position [560, 0]
